Goal: Transaction & Acquisition: Download file/media

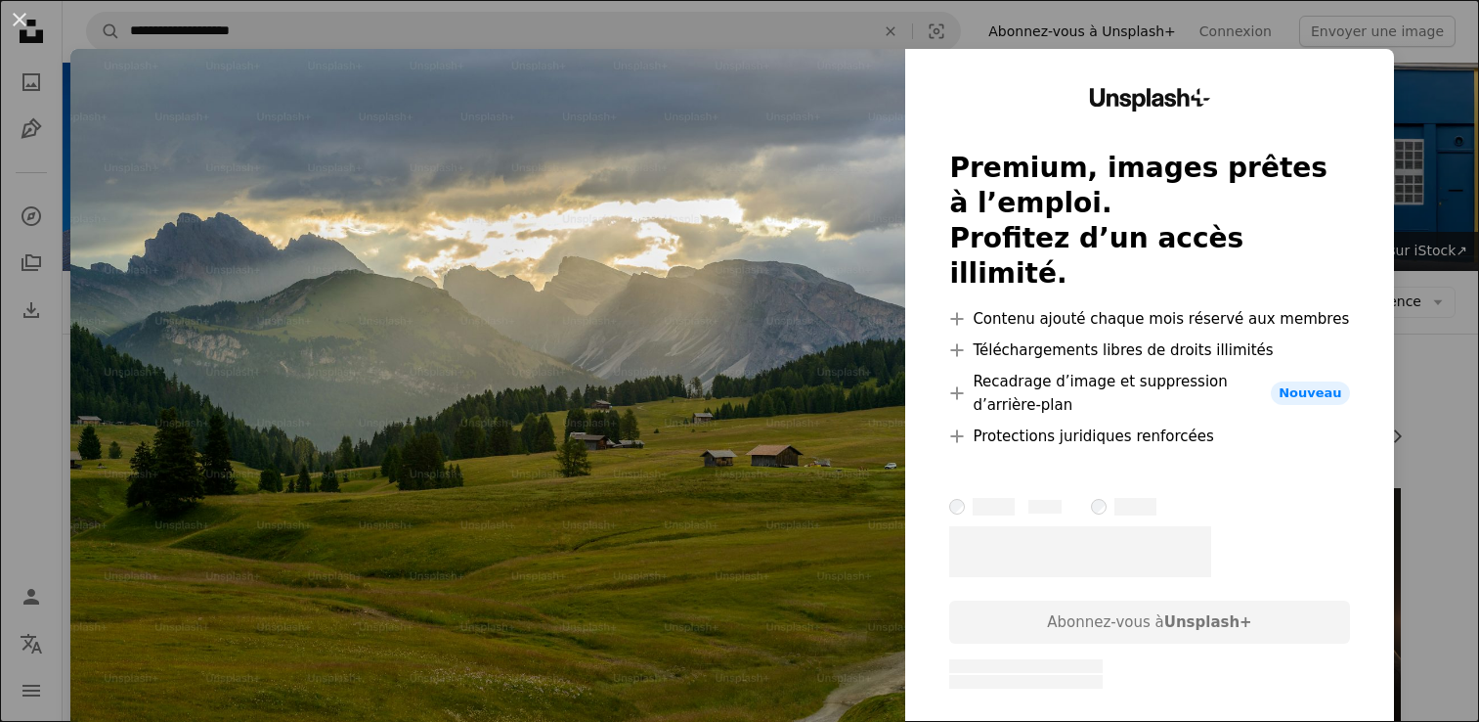
scroll to position [7026, 0]
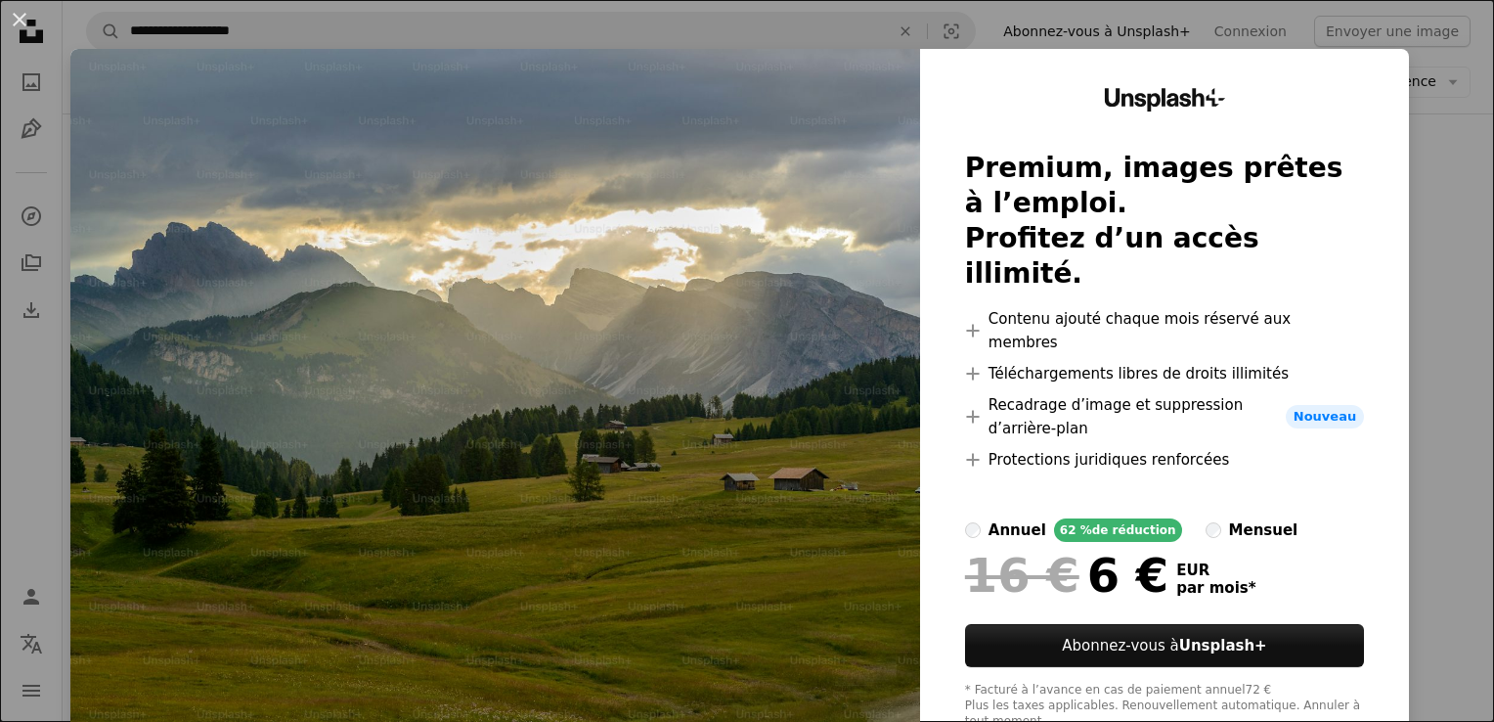
click at [717, 448] on img at bounding box center [495, 409] width 850 height 720
click at [772, 111] on img at bounding box center [495, 409] width 850 height 720
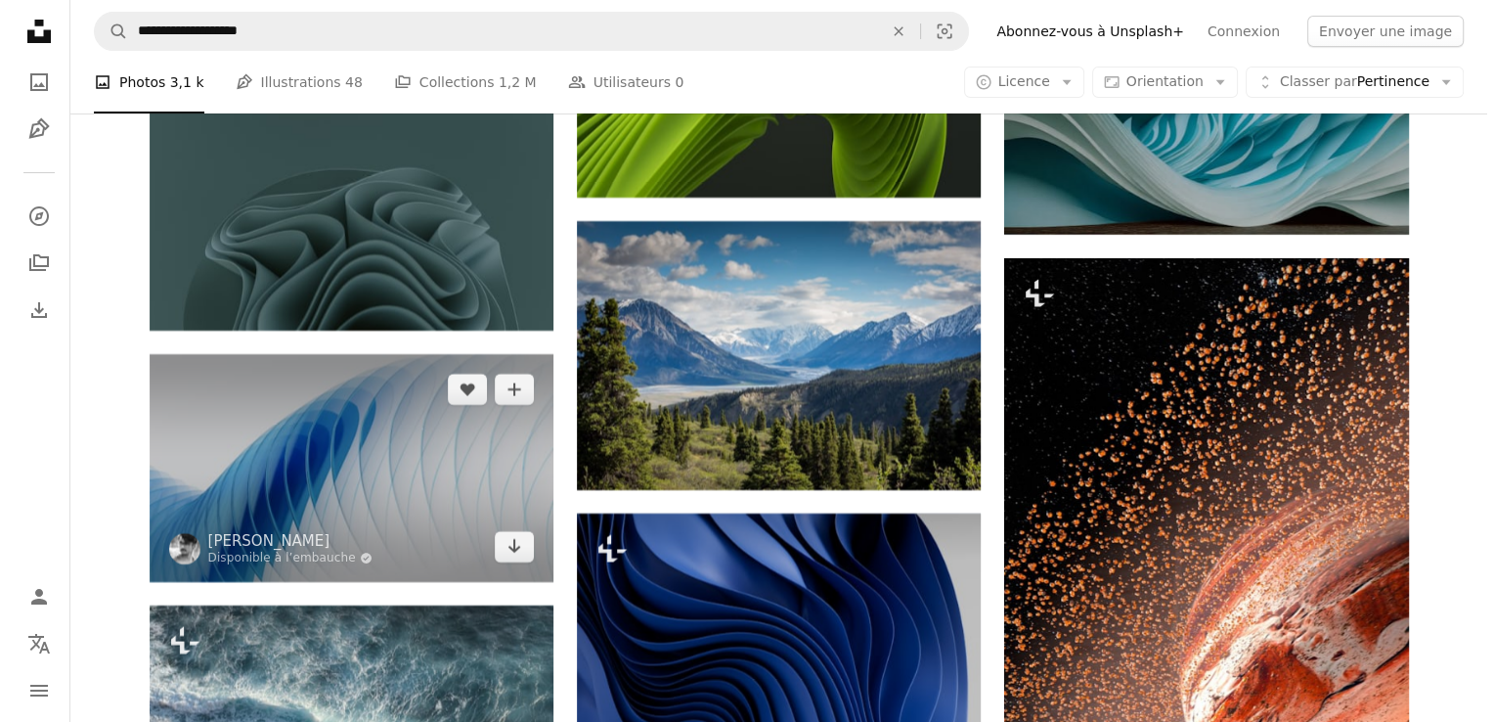
scroll to position [7710, 0]
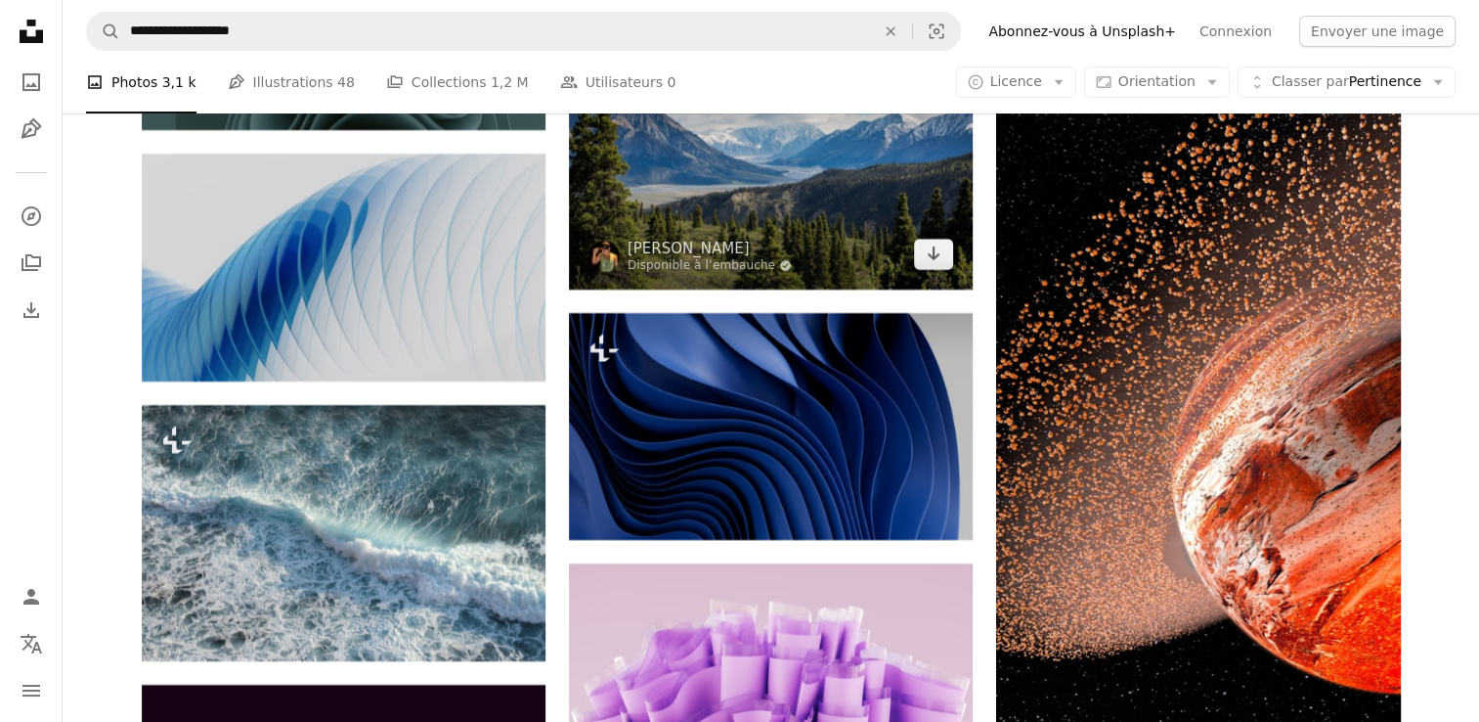
click at [759, 231] on img at bounding box center [771, 155] width 404 height 269
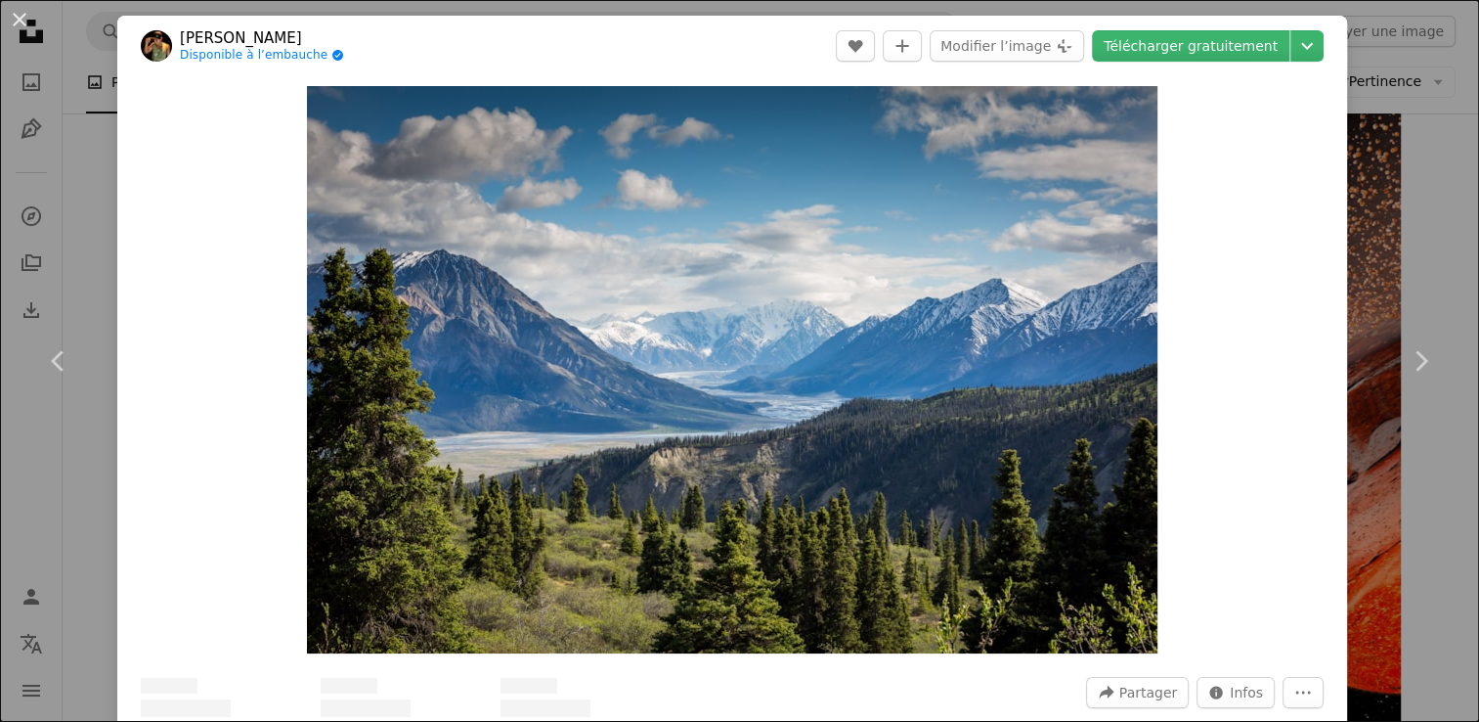
click at [759, 231] on img "Zoom sur cette image" at bounding box center [732, 369] width 851 height 567
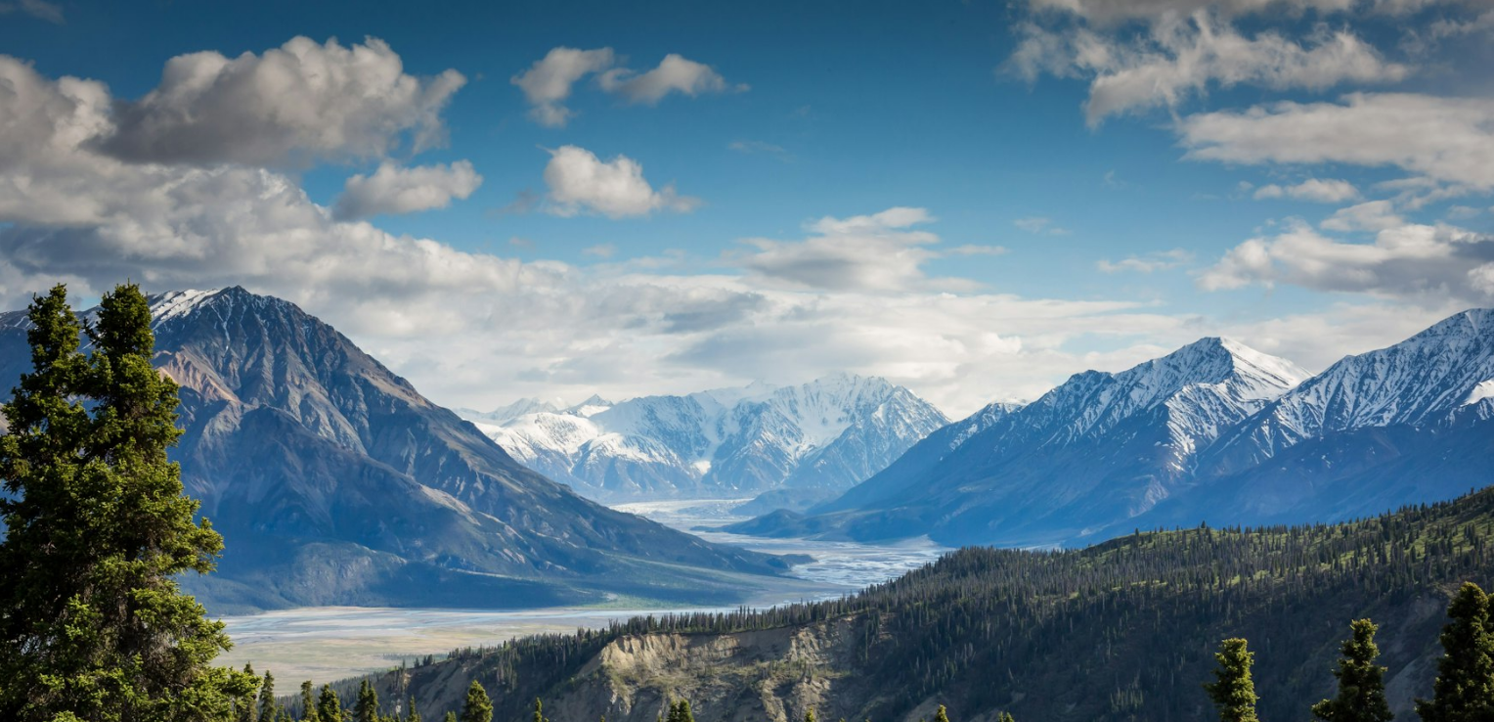
scroll to position [128, 0]
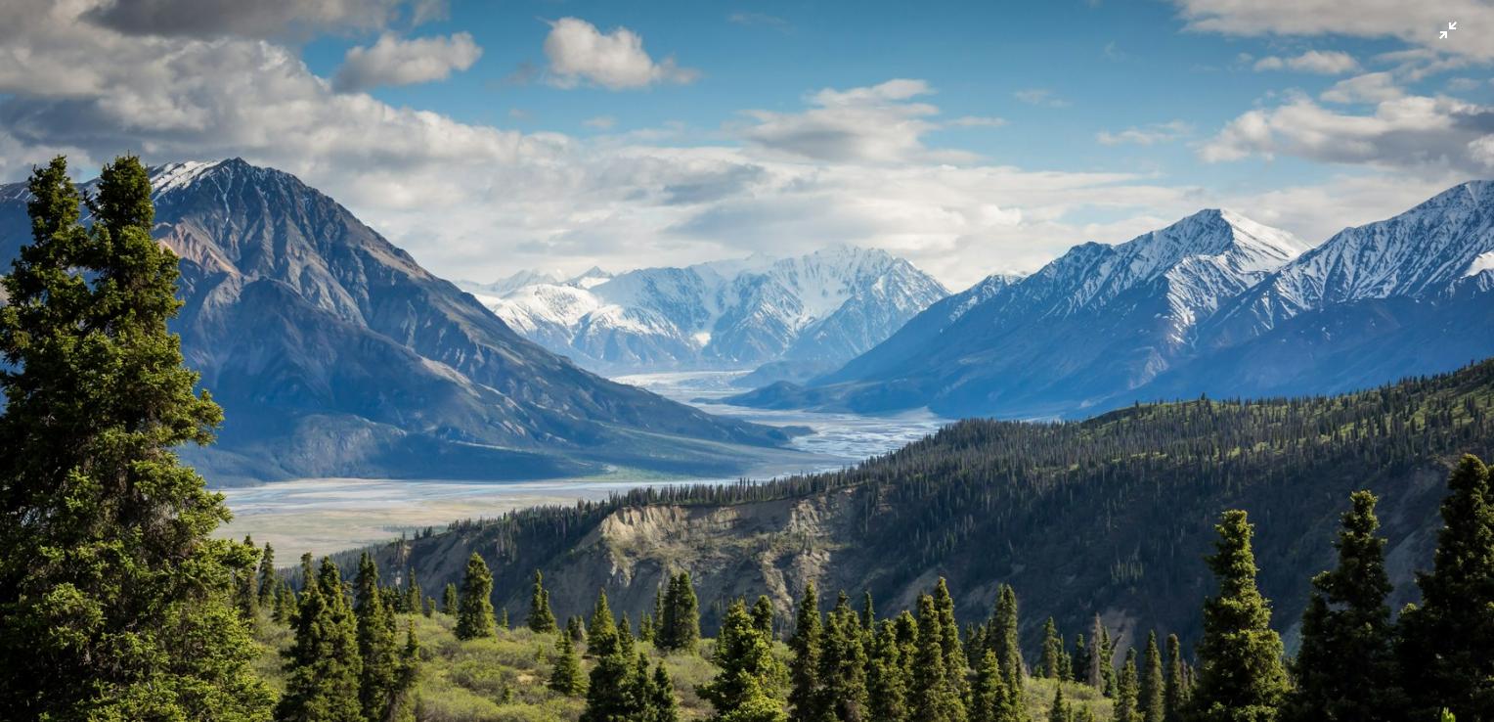
click at [872, 393] on img "Zoom arrière sur cette image" at bounding box center [747, 369] width 1496 height 997
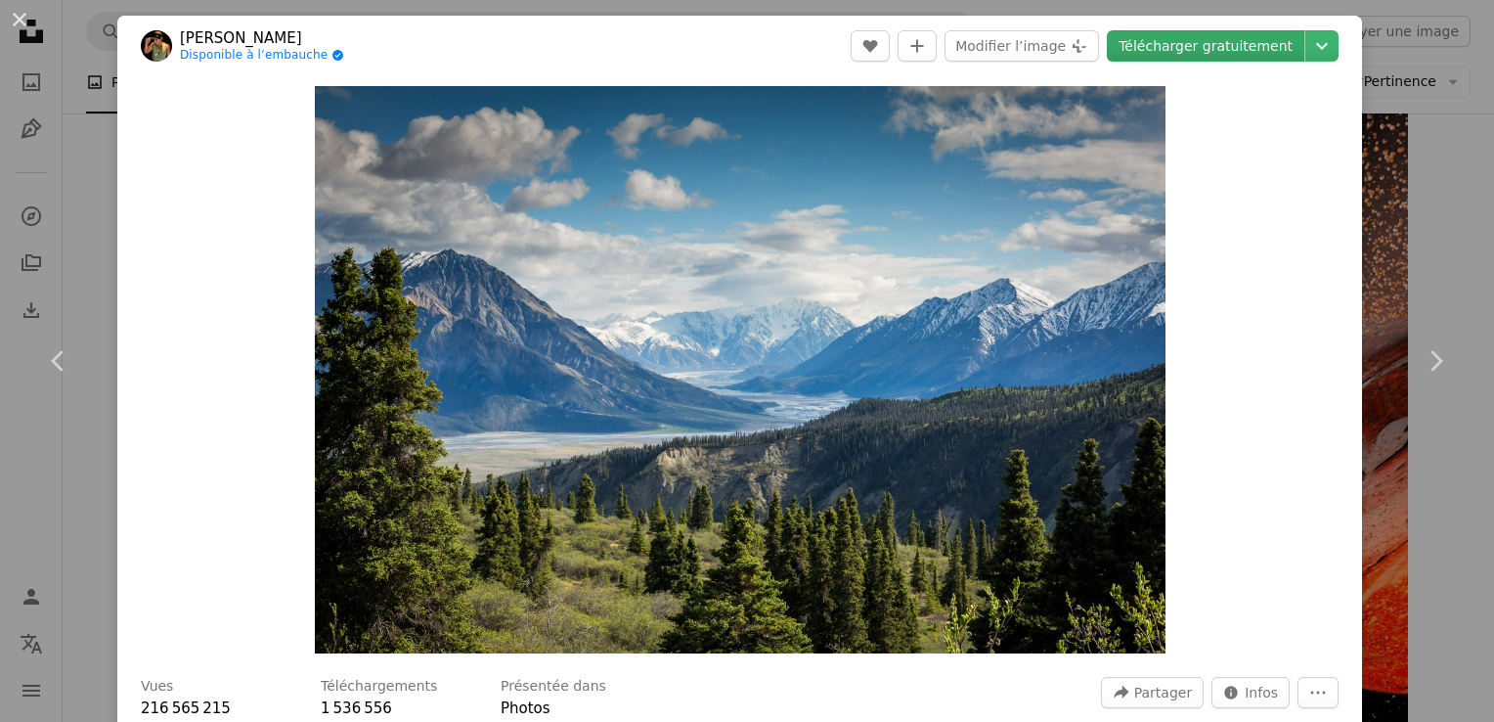
click at [1181, 45] on link "Télécharger gratuitement" at bounding box center [1205, 45] width 197 height 31
